Goal: Check status: Check status

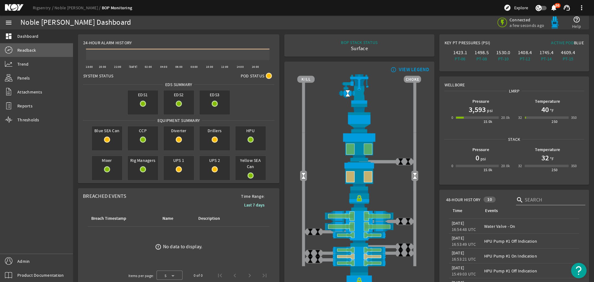
click at [28, 50] on span "Readback" at bounding box center [26, 50] width 19 height 6
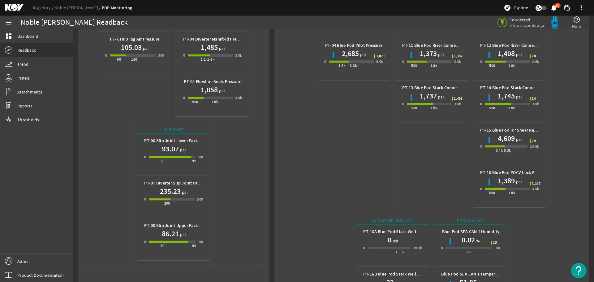
scroll to position [276, 0]
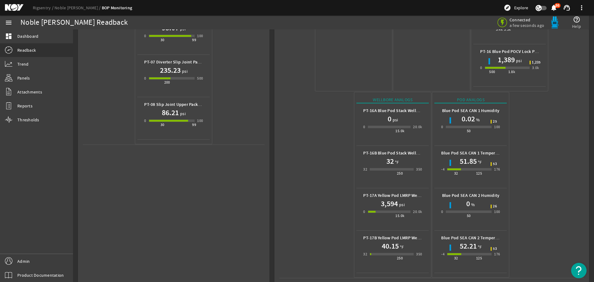
click at [15, 8] on mat-icon at bounding box center [19, 7] width 28 height 7
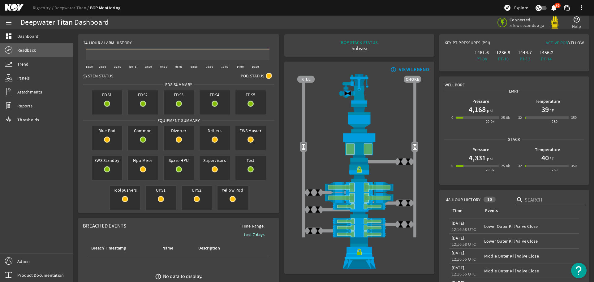
click at [20, 48] on span "Readback" at bounding box center [26, 50] width 19 height 6
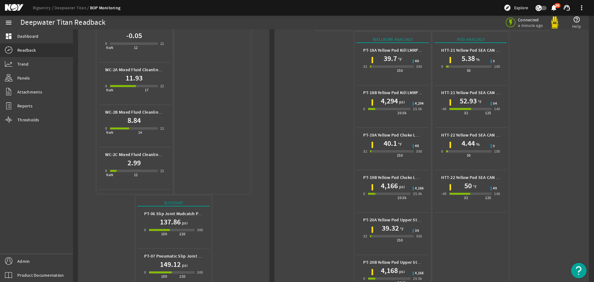
scroll to position [464, 0]
click at [15, 7] on mat-icon at bounding box center [19, 7] width 28 height 7
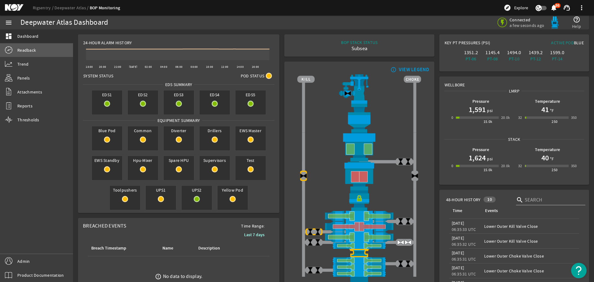
click at [43, 52] on link "Readback" at bounding box center [36, 50] width 73 height 14
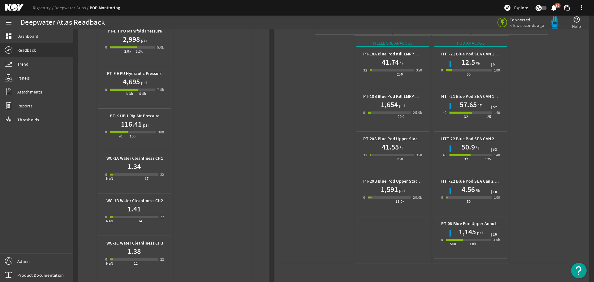
scroll to position [217, 0]
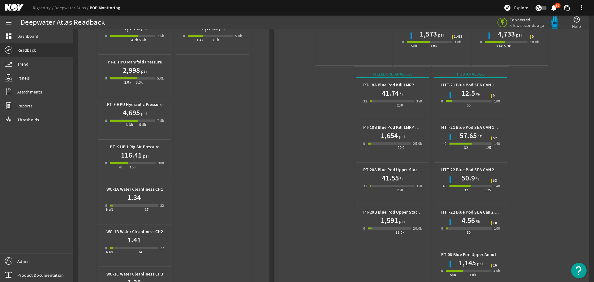
click at [11, 8] on mat-icon at bounding box center [19, 7] width 28 height 7
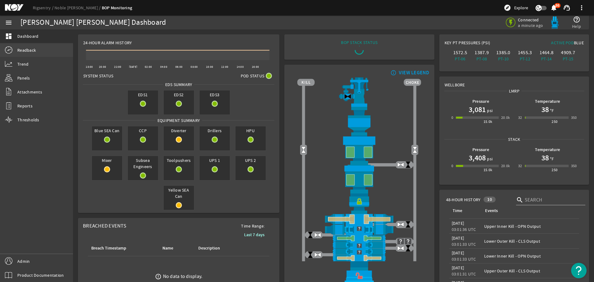
click at [26, 50] on span "Readback" at bounding box center [26, 50] width 19 height 6
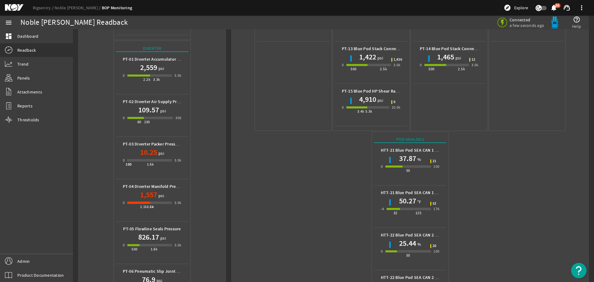
scroll to position [276, 0]
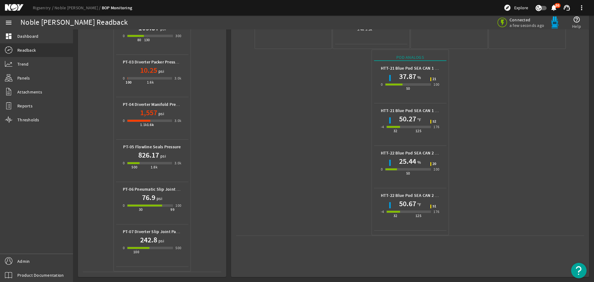
click at [14, 6] on mat-icon at bounding box center [19, 7] width 28 height 7
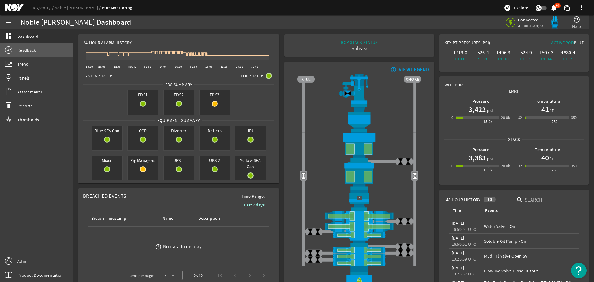
click at [43, 51] on link "Readback" at bounding box center [36, 50] width 73 height 14
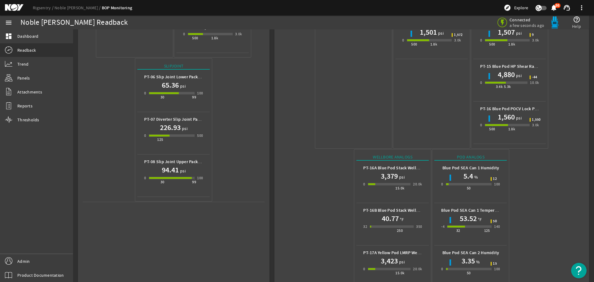
scroll to position [276, 0]
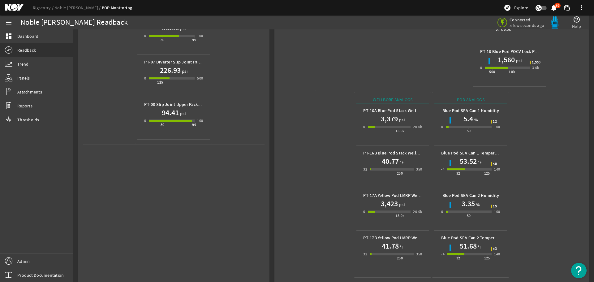
click at [14, 10] on mat-icon at bounding box center [19, 7] width 28 height 7
